Goal: Use online tool/utility: Utilize a website feature to perform a specific function

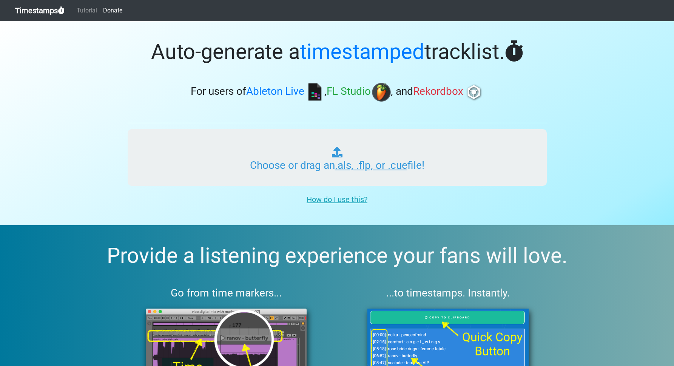
type input "C:\fakepath\PT markers for ableton.txt"
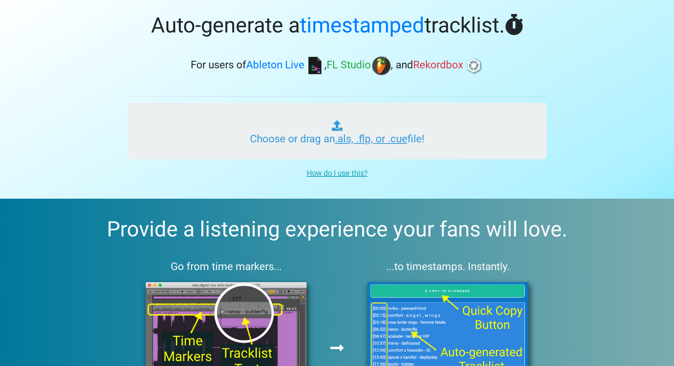
scroll to position [28, 0]
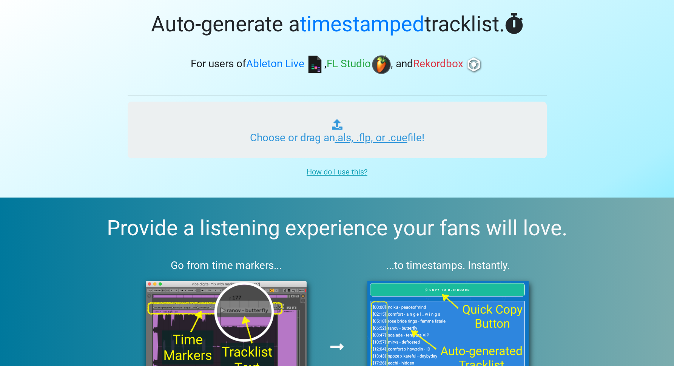
click at [337, 129] on input "Choose or drag an .als, .flp, or .cue file!" at bounding box center [337, 130] width 419 height 57
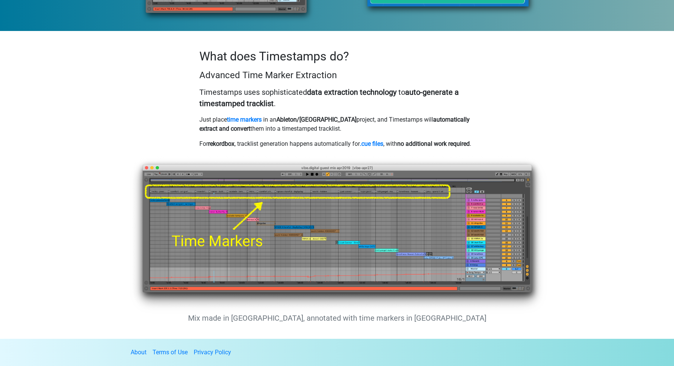
scroll to position [0, 0]
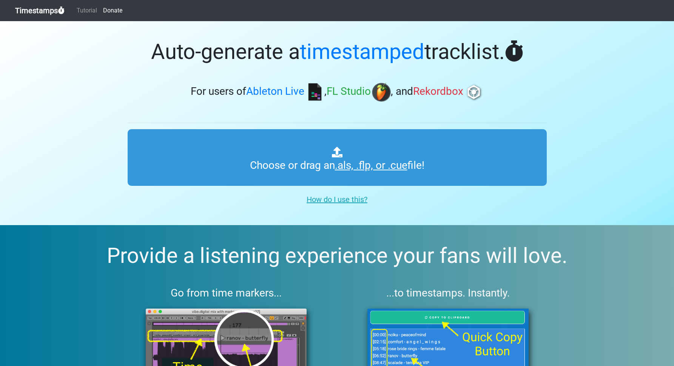
click at [337, 201] on u "How do I use this?" at bounding box center [337, 199] width 61 height 9
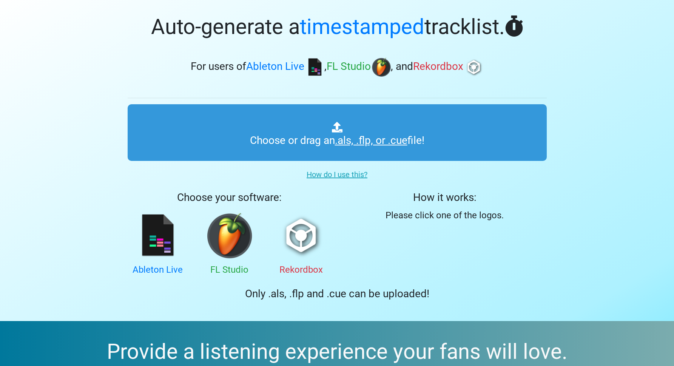
scroll to position [28, 0]
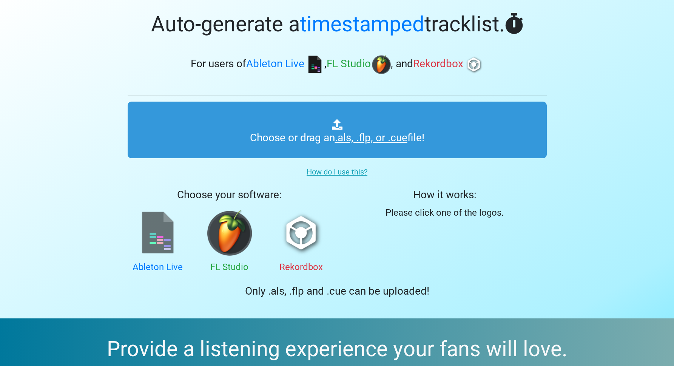
click at [147, 234] on img at bounding box center [157, 232] width 45 height 45
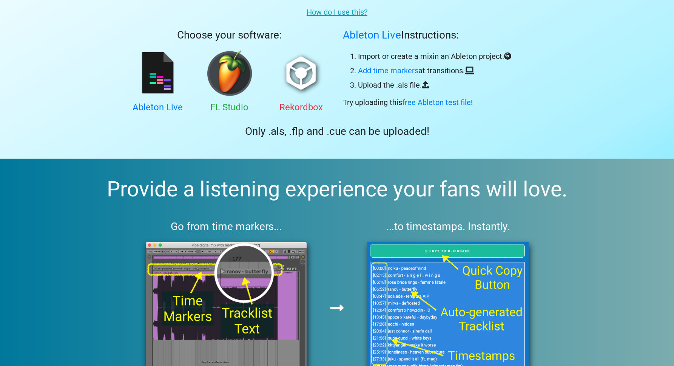
scroll to position [0, 0]
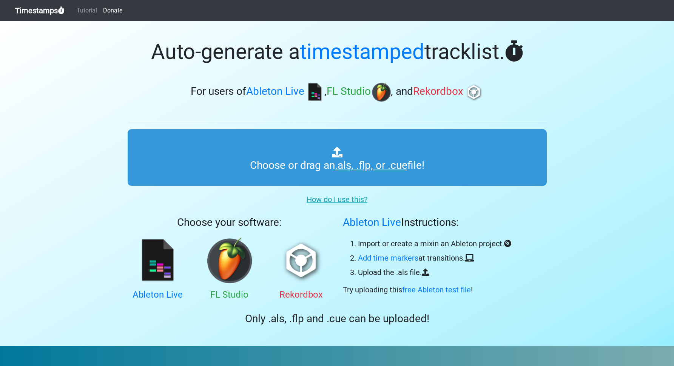
click at [572, 106] on section "Auto-generate a timestamped tracklist. For users of Ableton Live , FL Studio , …" at bounding box center [337, 183] width 674 height 325
